Goal: Task Accomplishment & Management: Manage account settings

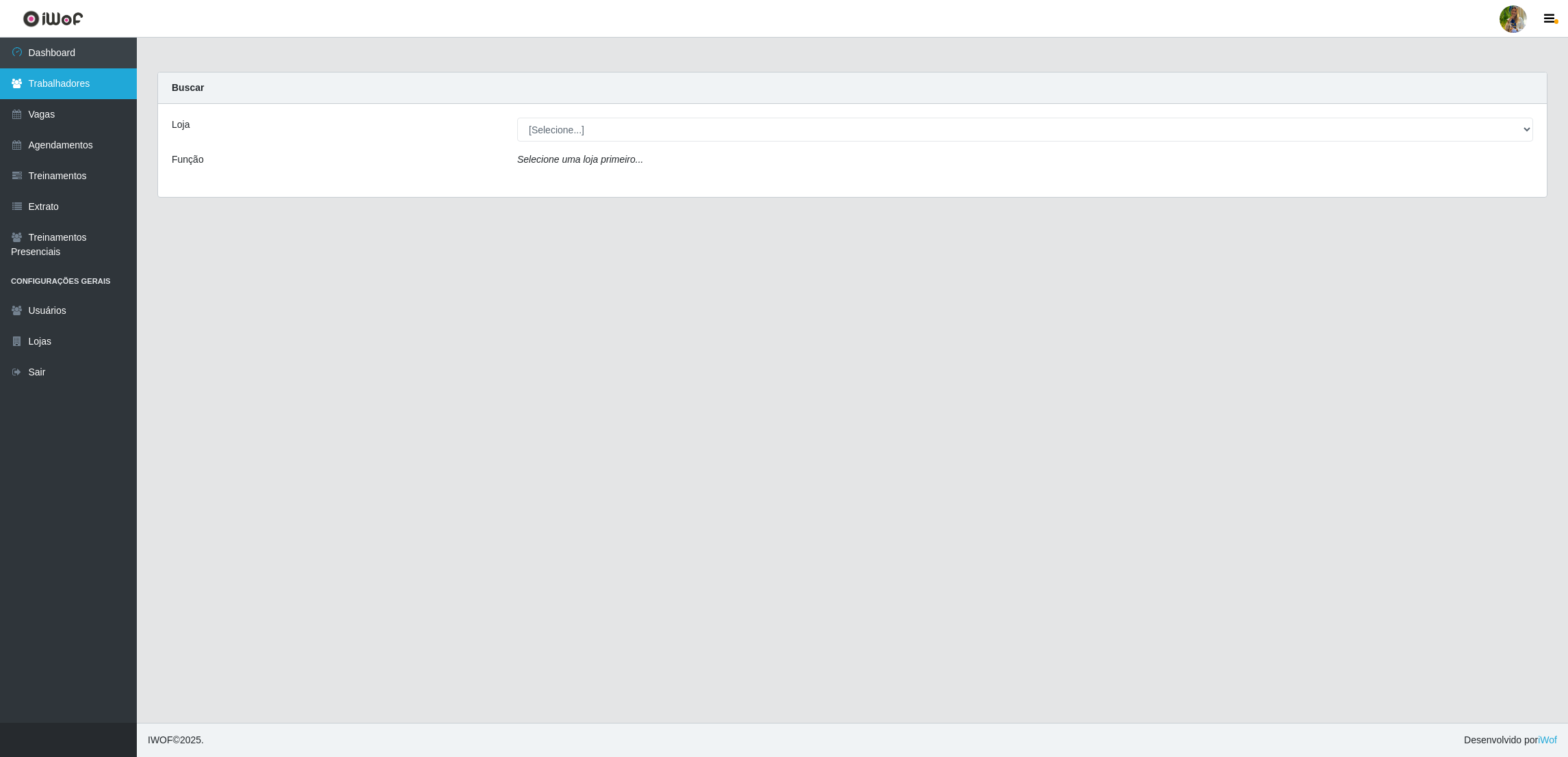
click at [94, 89] on link "Trabalhadores" at bounding box center [68, 83] width 137 height 31
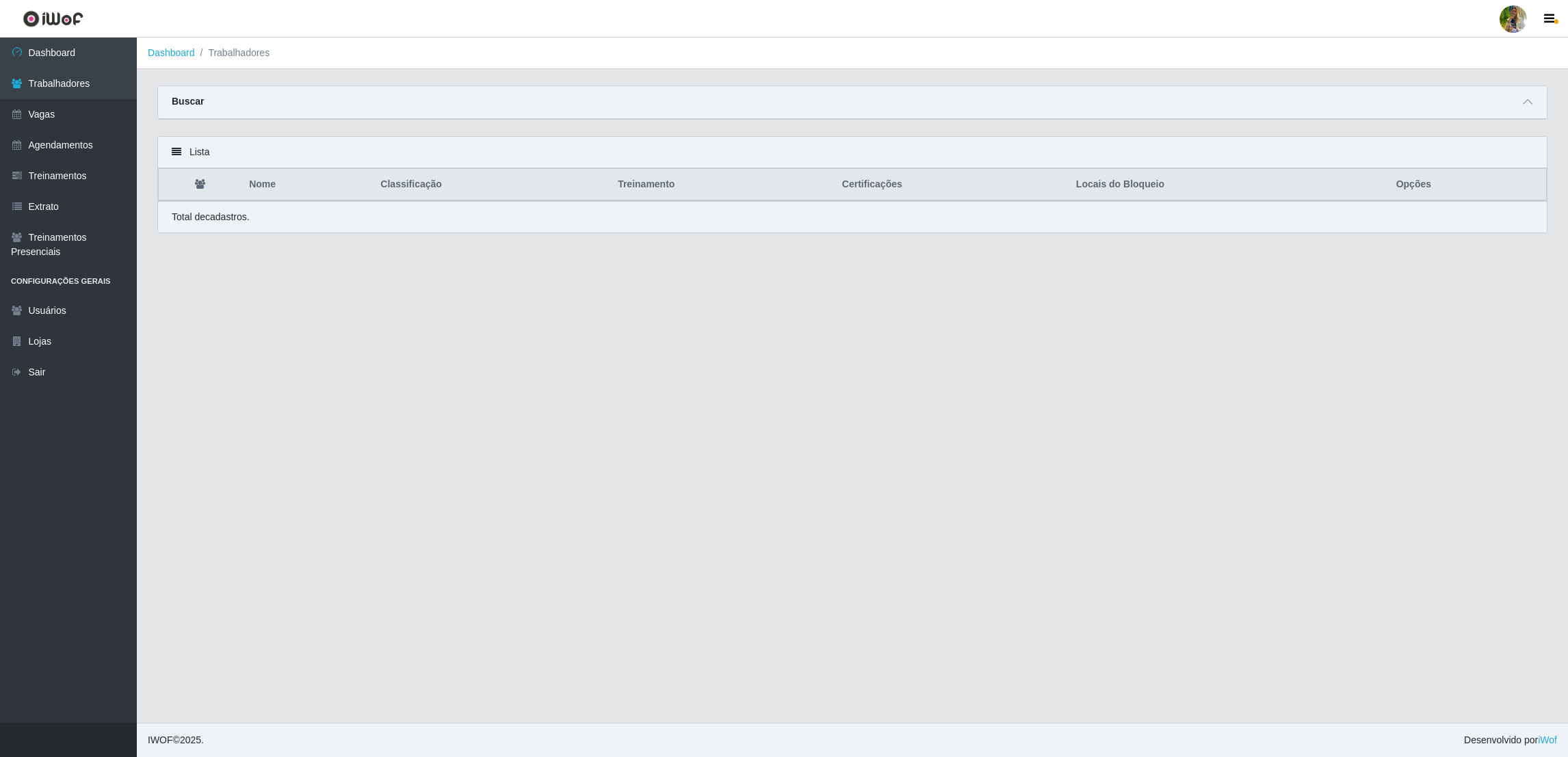
click at [1528, 82] on main "Dashboard Trabalhadores Carregando... Buscar Nome Confirmar Lista Nome Classifi…" at bounding box center [853, 380] width 1431 height 685
click at [1525, 103] on icon at bounding box center [1527, 101] width 9 height 9
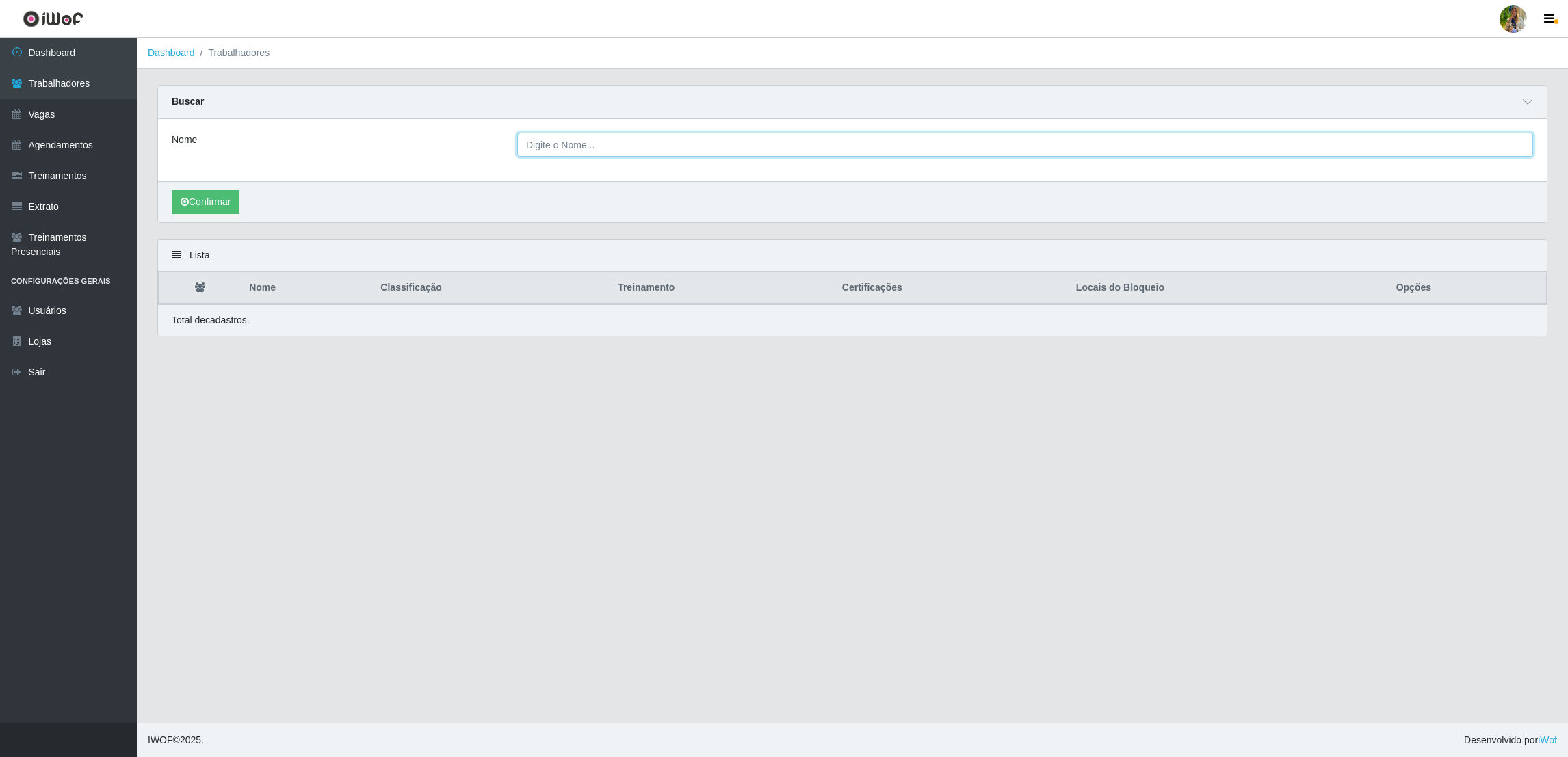
click at [609, 155] on input "Nome" at bounding box center [1025, 145] width 1016 height 24
paste input "[PERSON_NAME]"
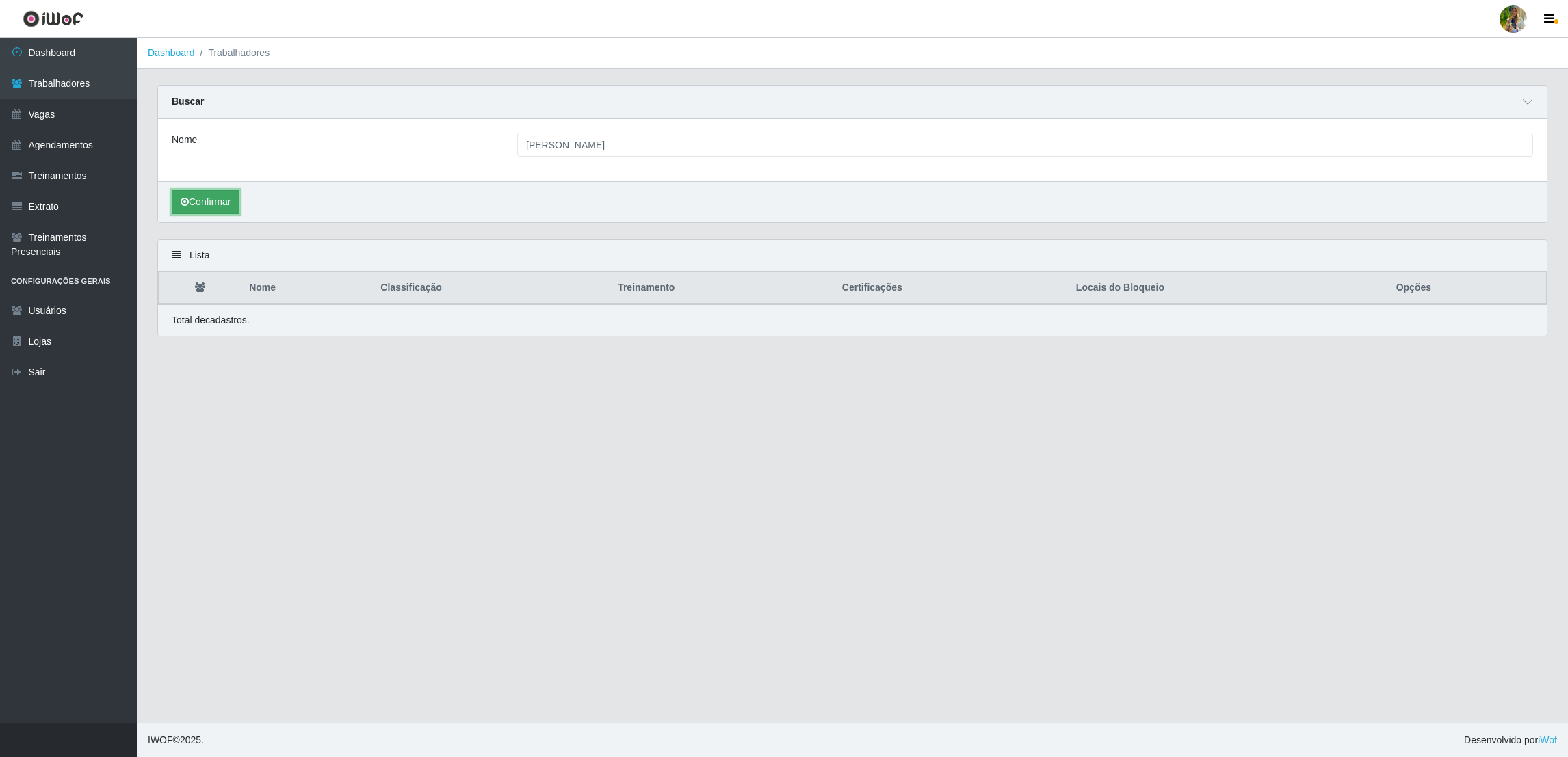
click at [190, 197] on button "Confirmar" at bounding box center [206, 202] width 68 height 24
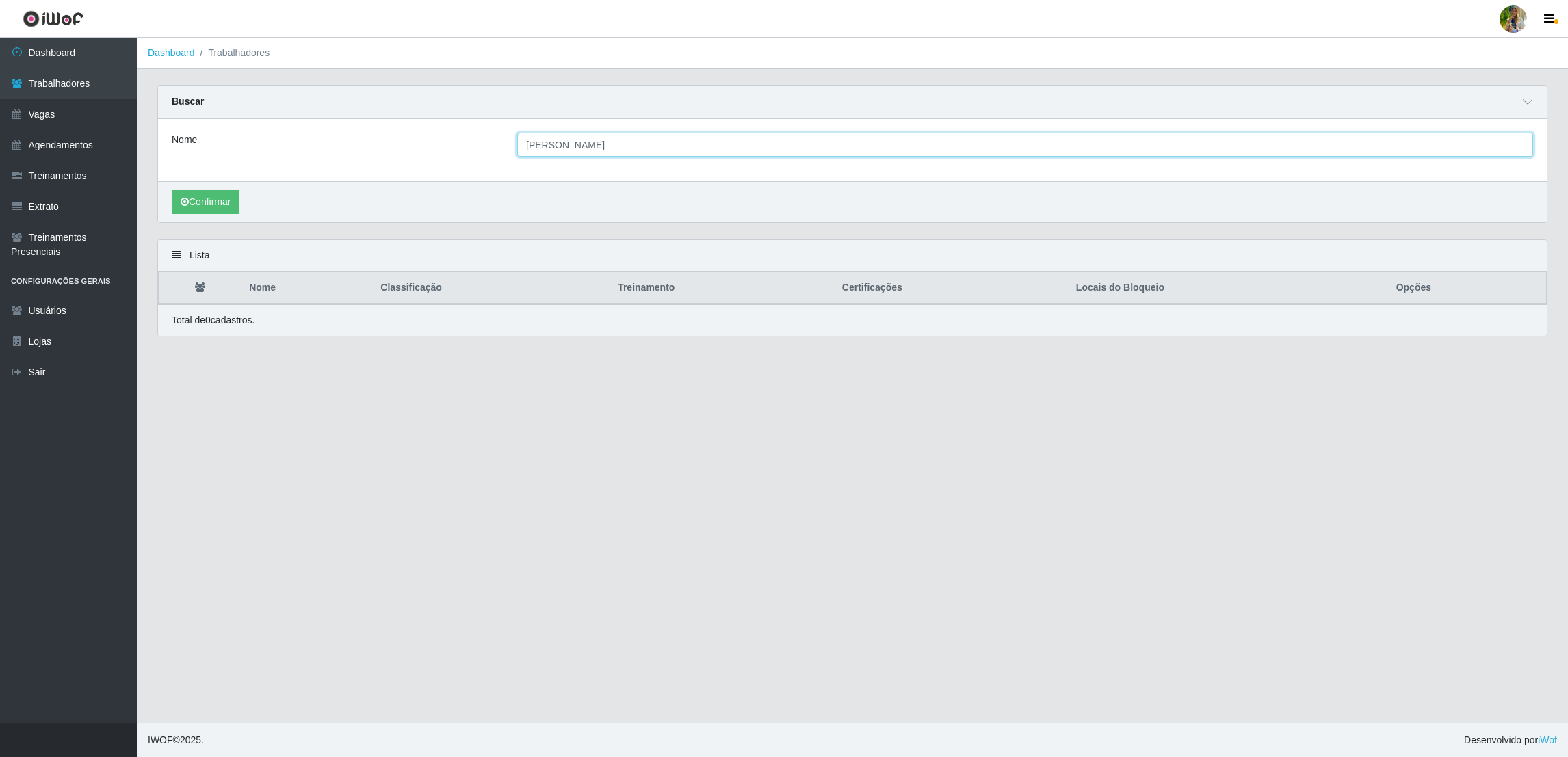
click at [606, 148] on input "[PERSON_NAME]" at bounding box center [1025, 145] width 1016 height 24
drag, startPoint x: 531, startPoint y: 148, endPoint x: 510, endPoint y: 144, distance: 21.4
click at [510, 144] on div "[PERSON_NAME]" at bounding box center [1025, 145] width 1037 height 24
type input "[PERSON_NAME]"
click at [212, 188] on div "Confirmar" at bounding box center [853, 202] width 1389 height 41
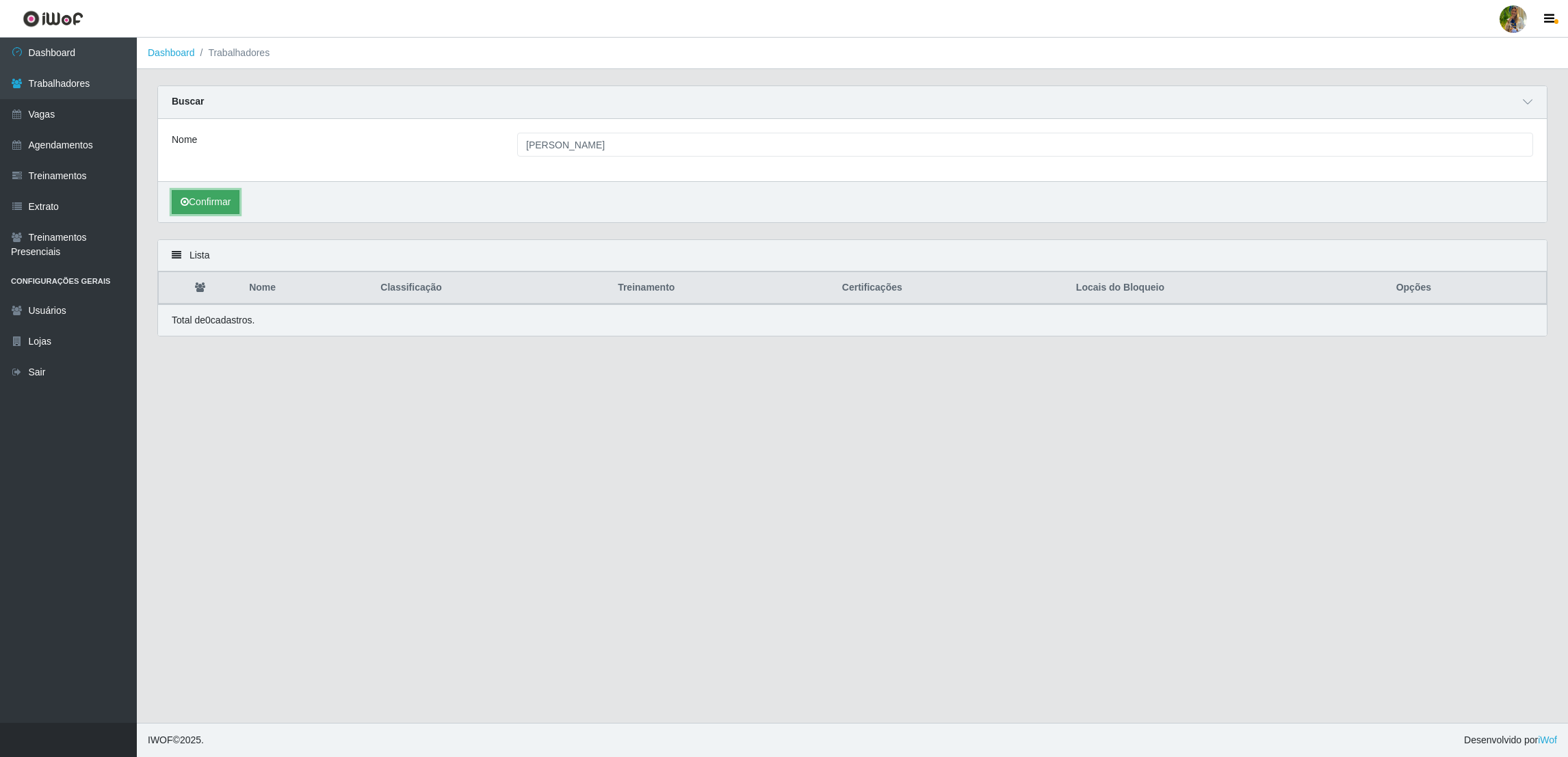
click at [210, 190] on button "Confirmar" at bounding box center [206, 202] width 68 height 24
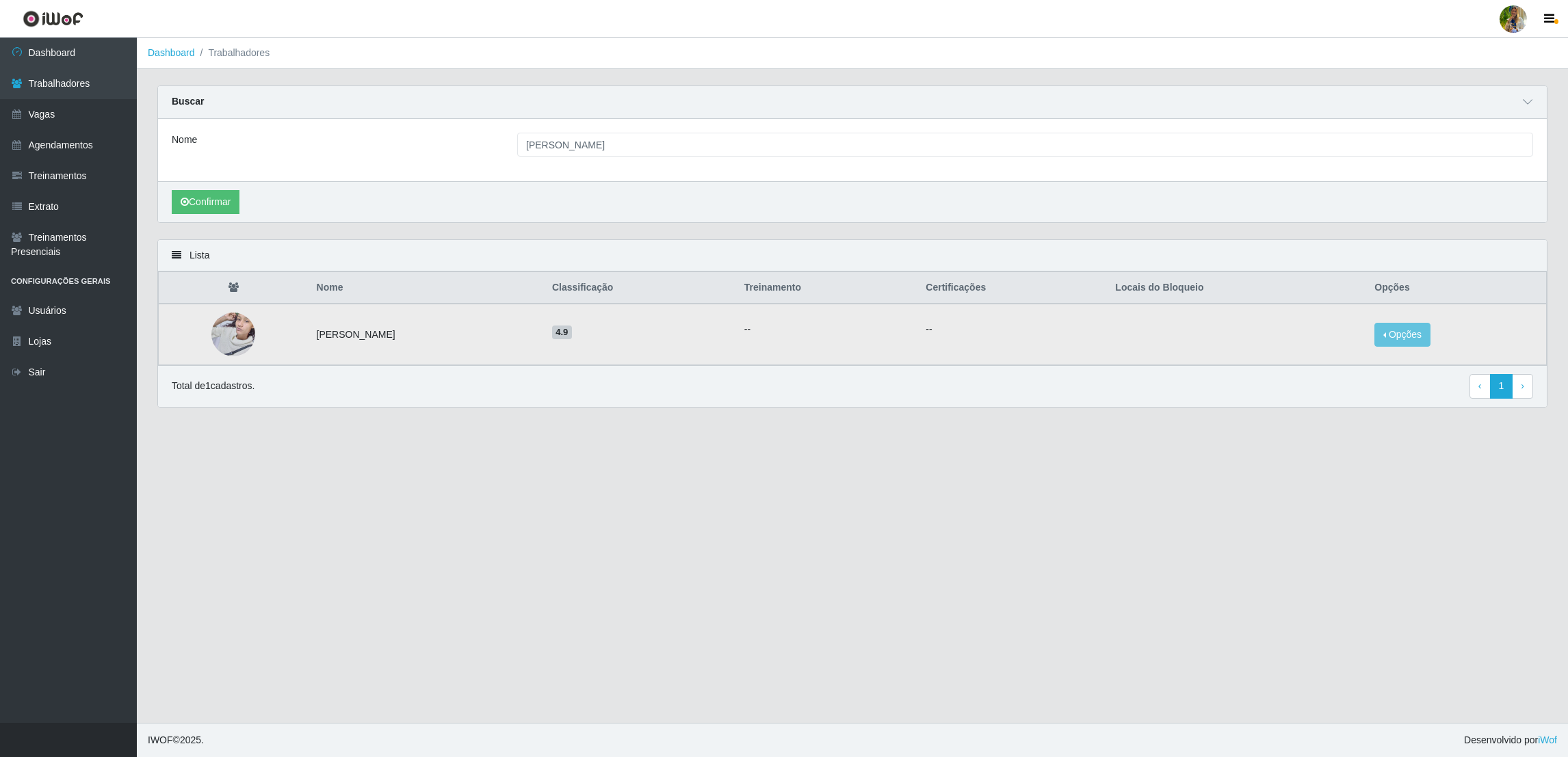
click at [1374, 332] on td "Opções Bloquear - Empresa Bloquear - Loja" at bounding box center [1456, 335] width 180 height 61
click at [1399, 335] on button "Opções" at bounding box center [1403, 335] width 56 height 24
click at [1347, 345] on button "Bloquear - Loja" at bounding box center [1317, 347] width 110 height 28
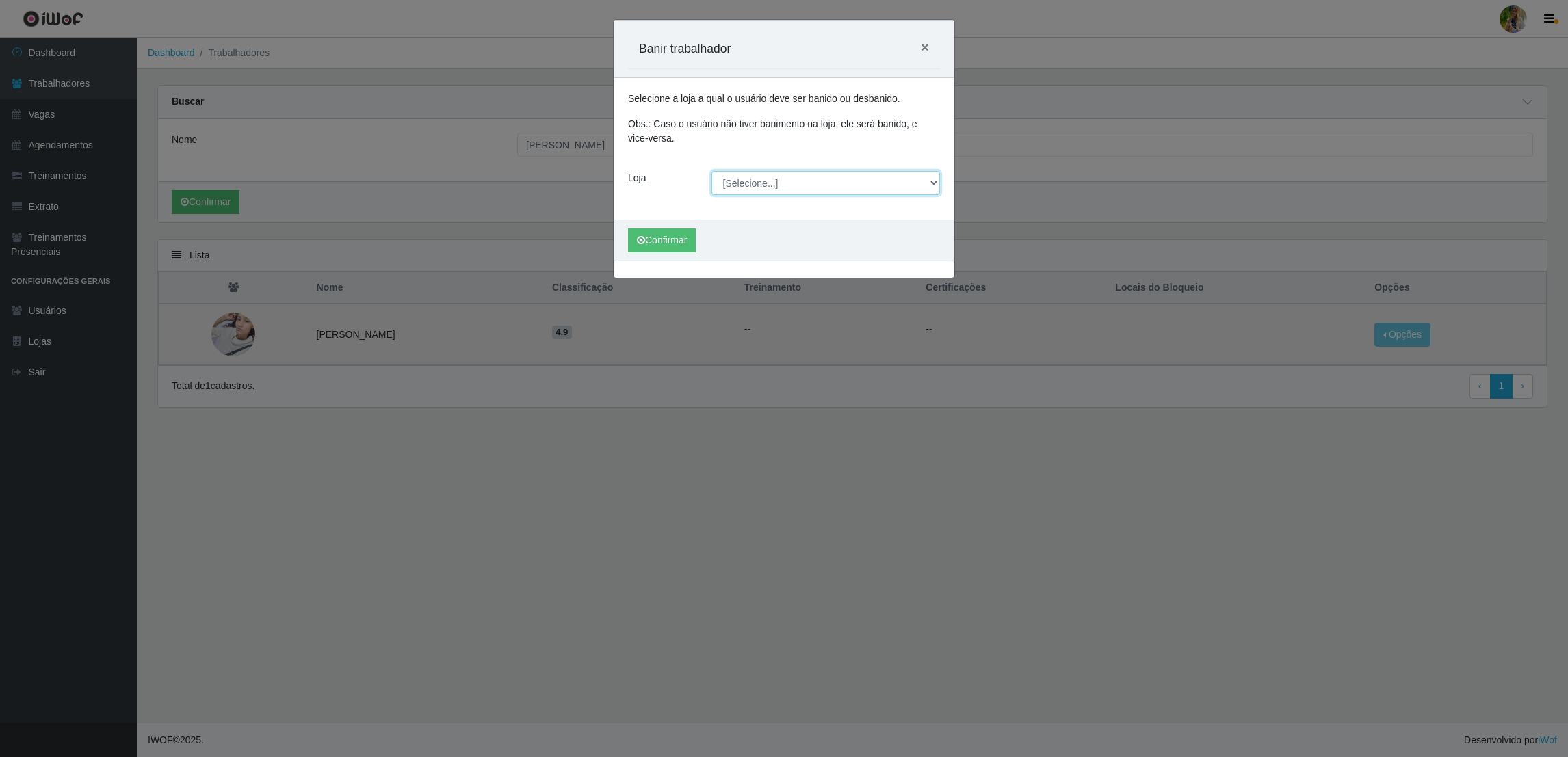
click at [753, 189] on select "[Selecione...] Atacado Vem - [GEOGRAPHIC_DATA] 30 Laranjeiras Velha Atacado Vem…" at bounding box center [825, 183] width 229 height 24
select select "435"
click at [711, 171] on select "[Selecione...] Atacado Vem - [GEOGRAPHIC_DATA] 30 Laranjeiras Velha Atacado Vem…" at bounding box center [825, 183] width 229 height 24
click at [650, 238] on button "Confirmar" at bounding box center [662, 240] width 68 height 24
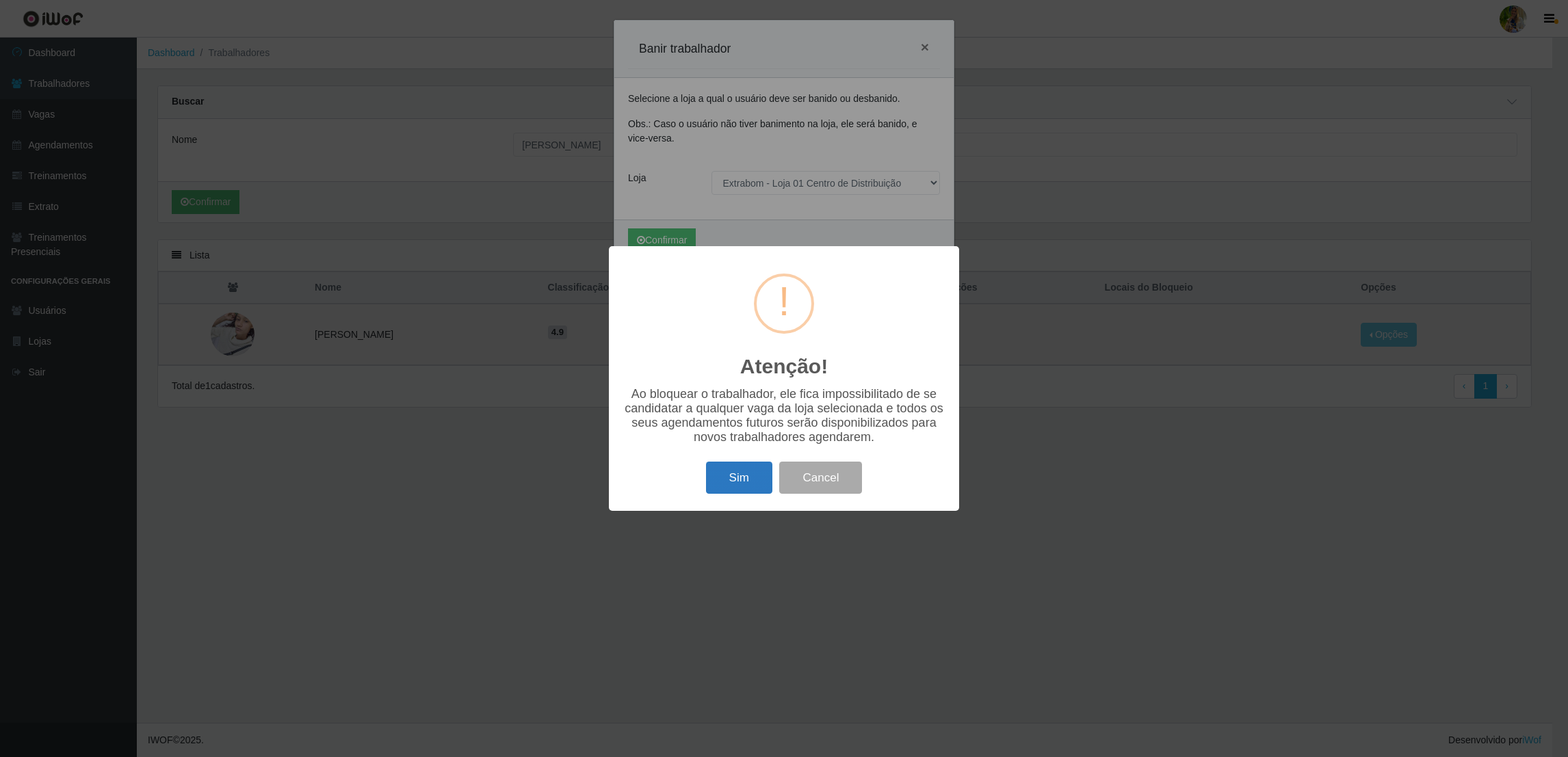
click at [756, 481] on button "Sim" at bounding box center [739, 478] width 66 height 32
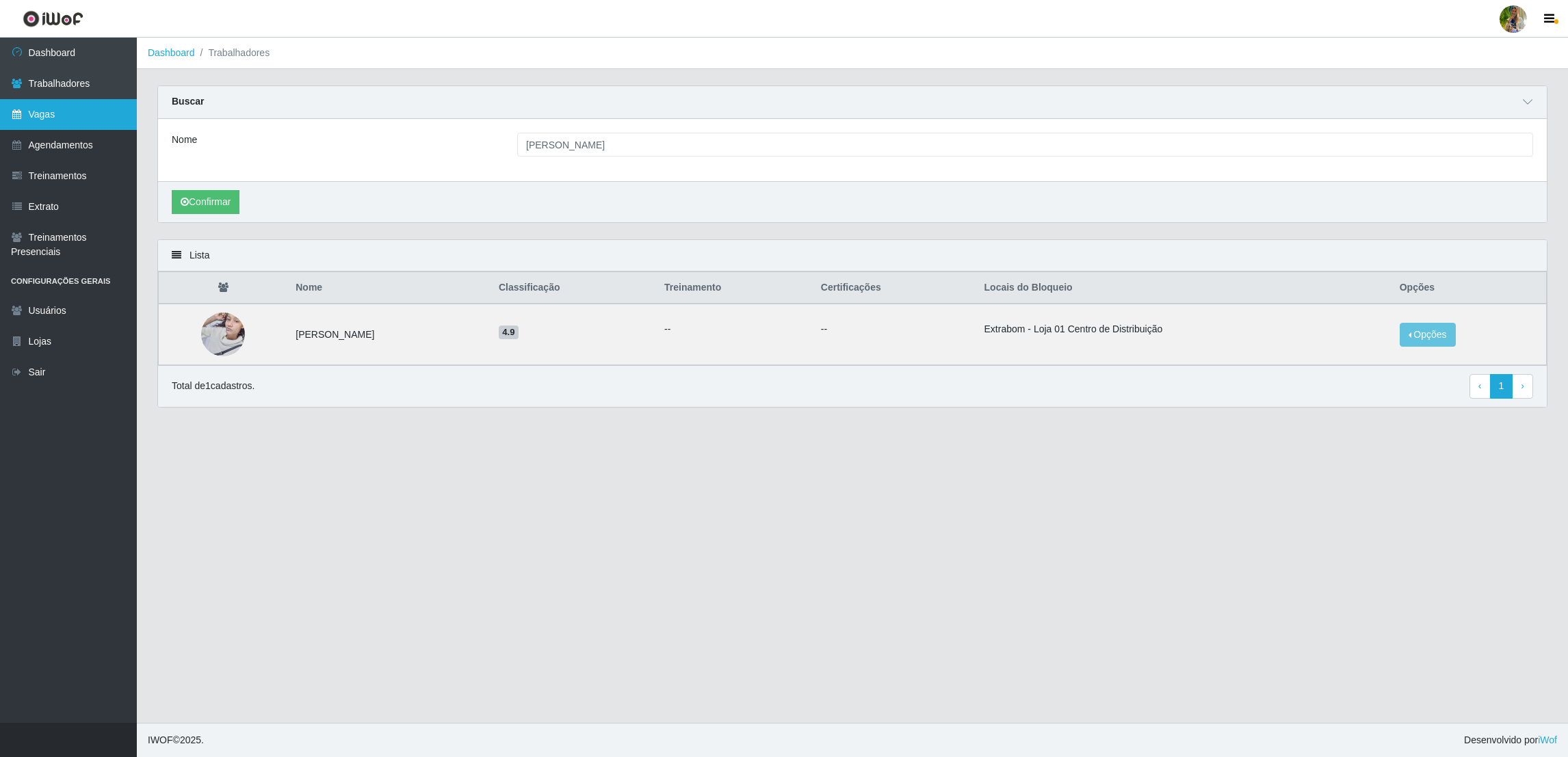
click at [110, 122] on link "Vagas" at bounding box center [68, 114] width 137 height 31
